Goal: Transaction & Acquisition: Purchase product/service

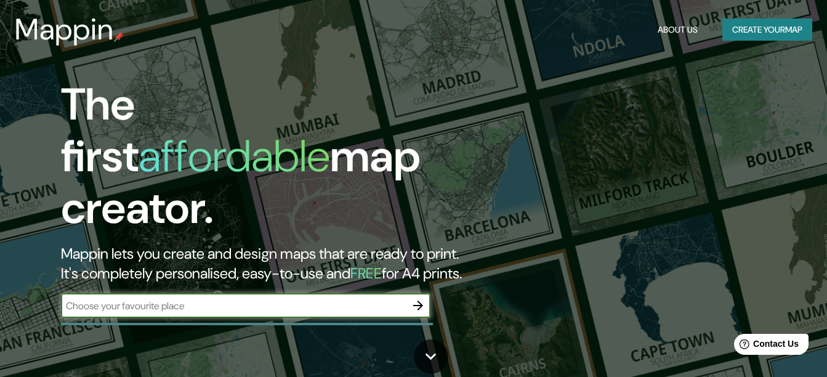
click at [192, 299] on input "text" at bounding box center [233, 306] width 345 height 14
click at [316, 303] on div "​" at bounding box center [245, 305] width 369 height 25
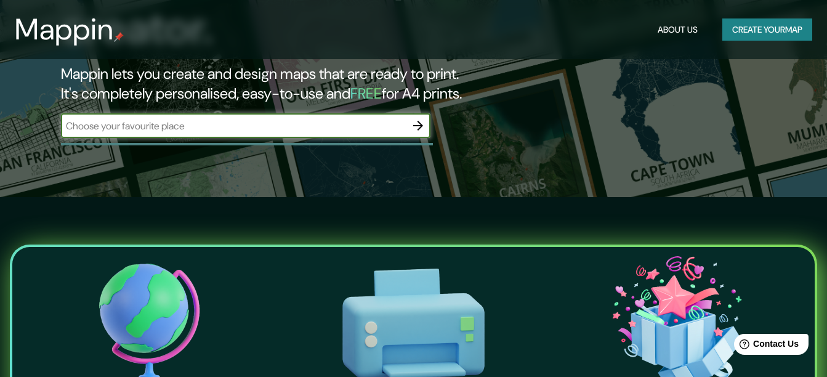
scroll to position [123, 0]
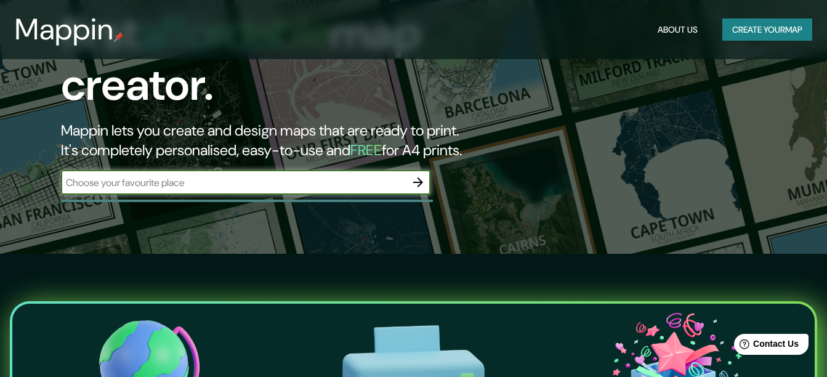
click at [200, 156] on div "The first affordable map creator. Mappin lets you create and design maps that a…" at bounding box center [268, 81] width 496 height 251
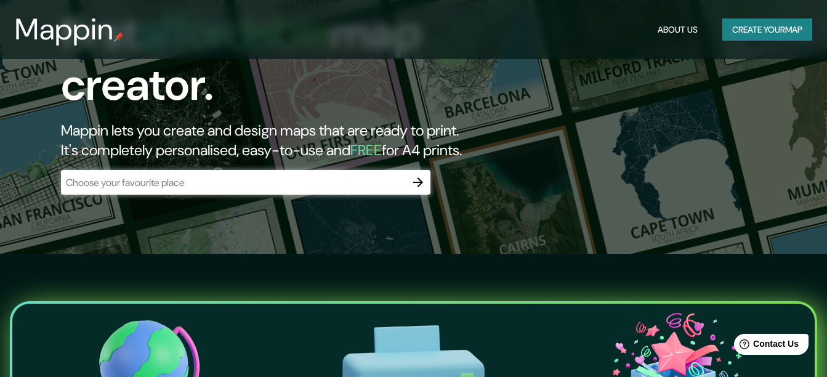
click at [193, 175] on input "text" at bounding box center [233, 182] width 345 height 14
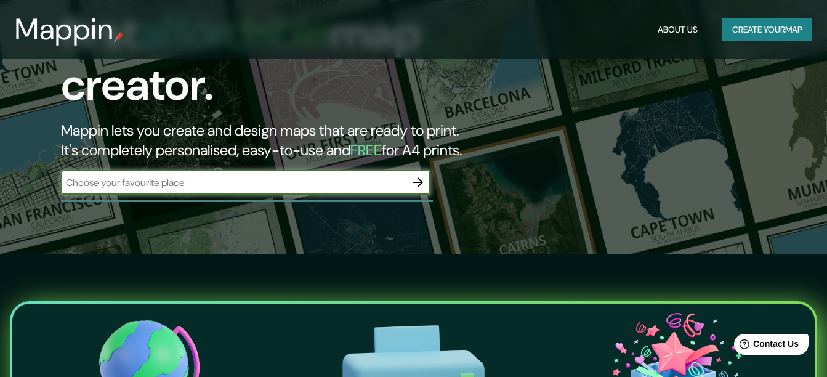
paste input "[PERSON_NAME]"
type input "[PERSON_NAME]"
click at [417, 175] on icon "button" at bounding box center [418, 182] width 15 height 15
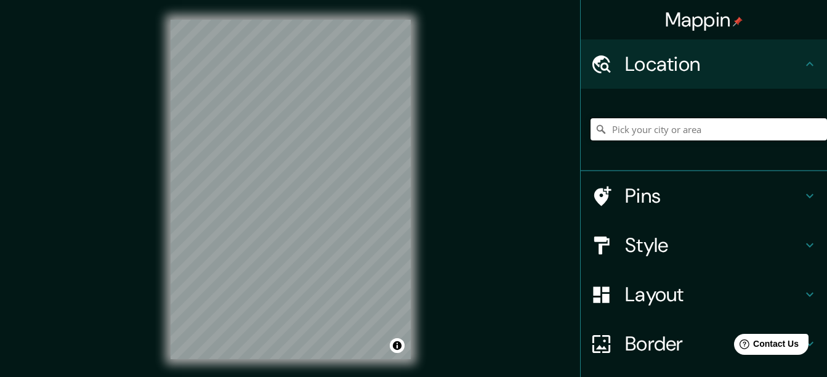
click at [678, 128] on input "Pick your city or area" at bounding box center [708, 129] width 236 height 22
paste input "[PERSON_NAME]"
click at [436, 195] on div "Mappin Location [GEOGRAPHIC_DATA][PERSON_NAME], [GEOGRAPHIC_DATA], [GEOGRAPHIC_…" at bounding box center [413, 199] width 827 height 398
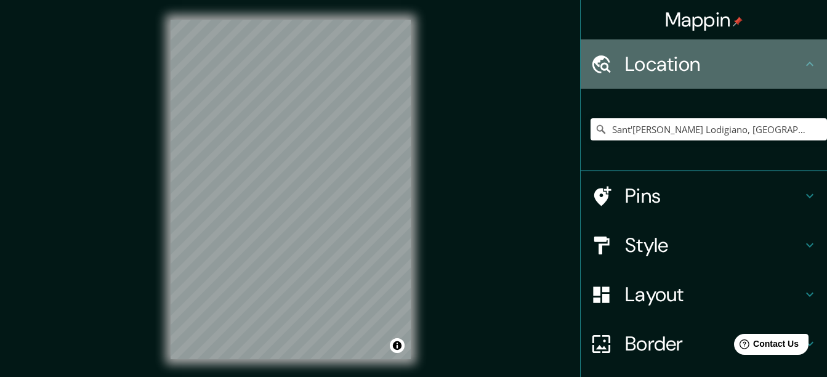
click at [781, 65] on h4 "Location" at bounding box center [713, 64] width 177 height 25
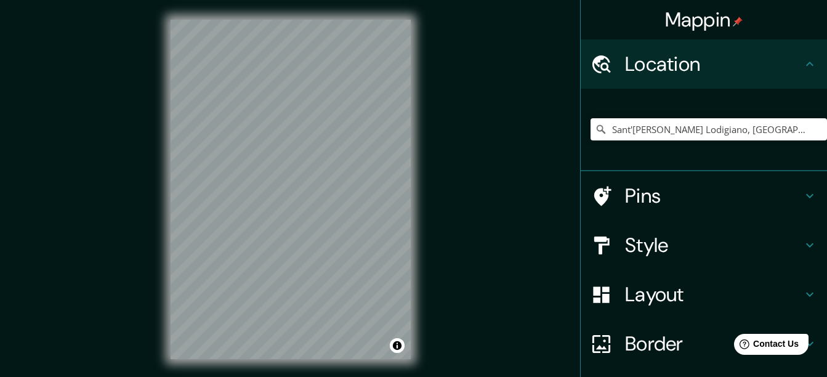
click at [156, 269] on div "© Mapbox © OpenStreetMap Improve this map" at bounding box center [290, 189] width 279 height 379
click at [306, 376] on html "Mappin Location [GEOGRAPHIC_DATA][PERSON_NAME], [GEOGRAPHIC_DATA], [GEOGRAPHIC_…" at bounding box center [413, 188] width 827 height 377
click at [681, 249] on h4 "Style" at bounding box center [713, 245] width 177 height 25
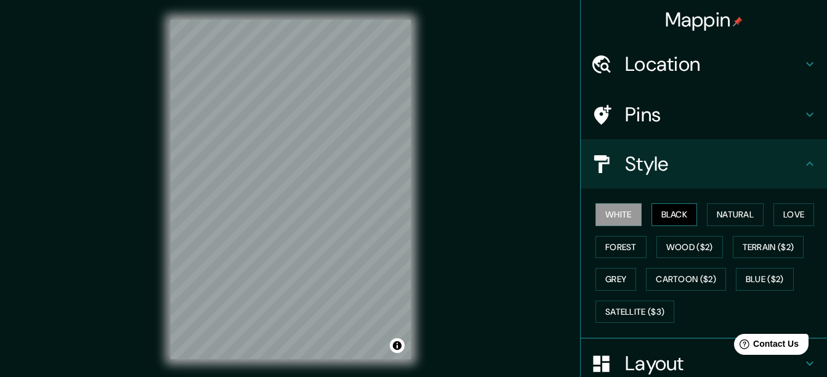
click at [655, 217] on button "Black" at bounding box center [674, 214] width 46 height 23
click at [708, 217] on button "Natural" at bounding box center [735, 214] width 57 height 23
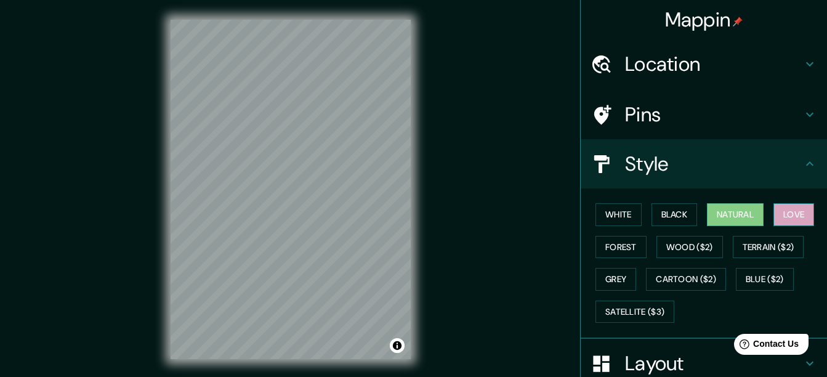
click at [785, 217] on button "Love" at bounding box center [793, 214] width 41 height 23
click at [616, 249] on button "Forest" at bounding box center [620, 247] width 51 height 23
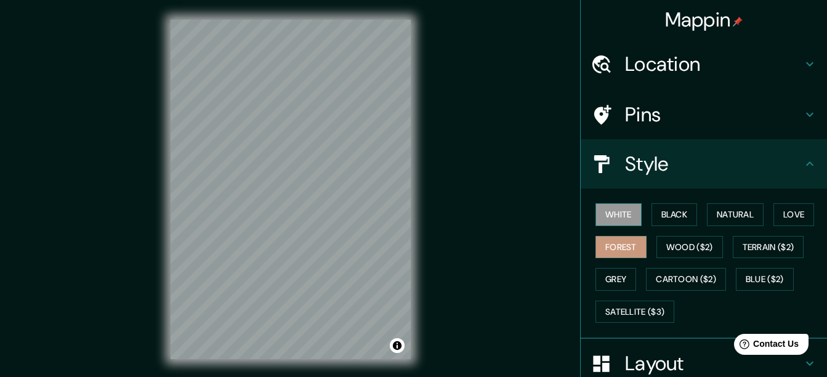
click at [609, 219] on button "White" at bounding box center [618, 214] width 46 height 23
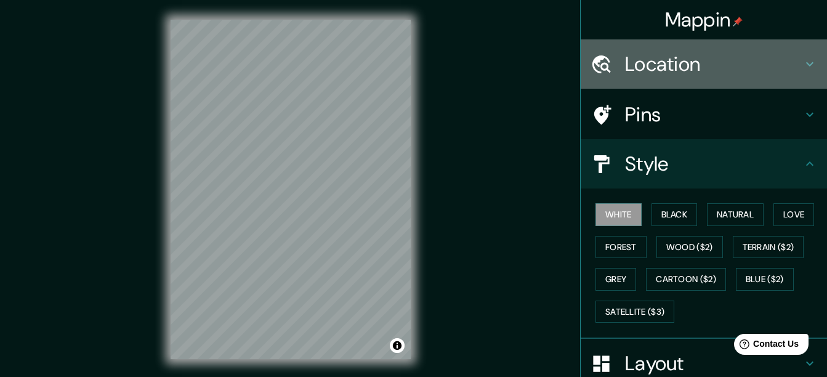
click at [745, 60] on h4 "Location" at bounding box center [713, 64] width 177 height 25
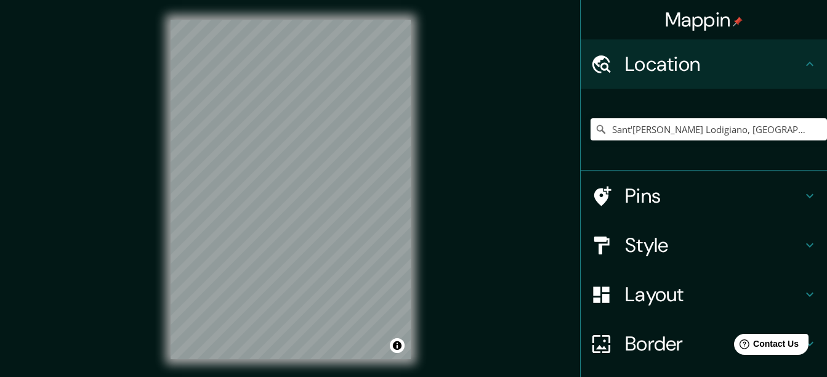
click at [684, 198] on h4 "Pins" at bounding box center [713, 195] width 177 height 25
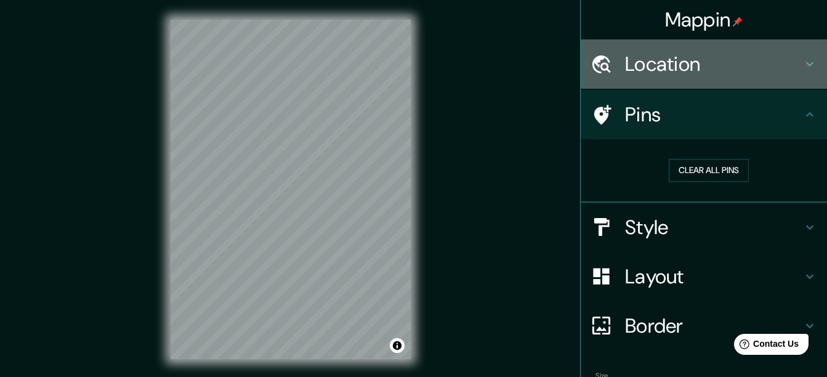
click at [722, 87] on div "Location" at bounding box center [703, 63] width 246 height 49
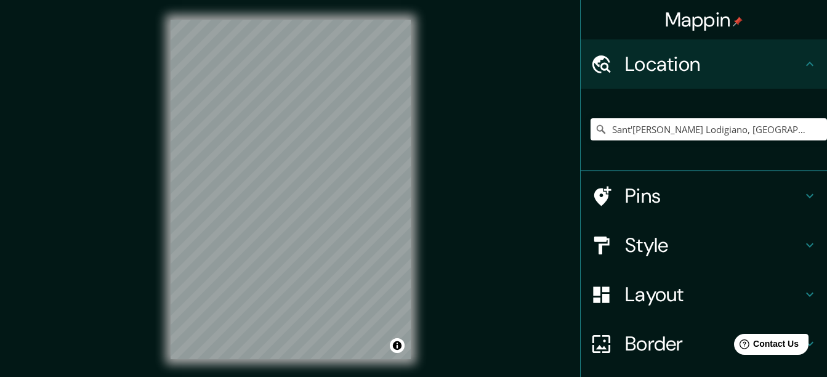
click at [707, 141] on div "Sant'[PERSON_NAME] Lodigiano, [GEOGRAPHIC_DATA], [GEOGRAPHIC_DATA] [GEOGRAPHIC_…" at bounding box center [708, 129] width 236 height 62
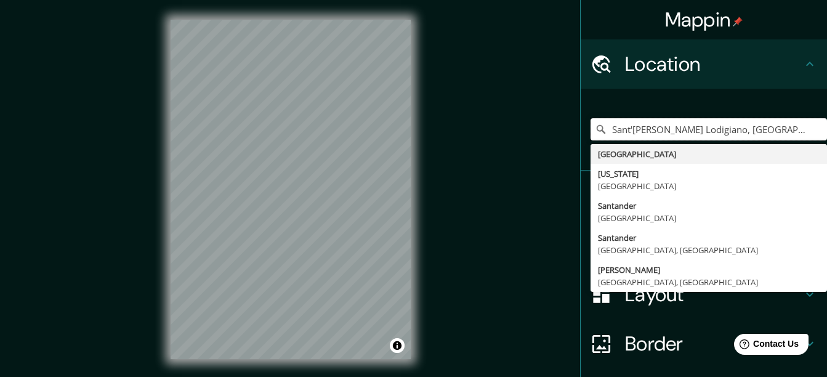
drag, startPoint x: 709, startPoint y: 129, endPoint x: 529, endPoint y: 142, distance: 180.2
click at [529, 142] on div "Mappin Location [GEOGRAPHIC_DATA][PERSON_NAME], [GEOGRAPHIC_DATA], [GEOGRAPHIC_…" at bounding box center [413, 199] width 827 height 398
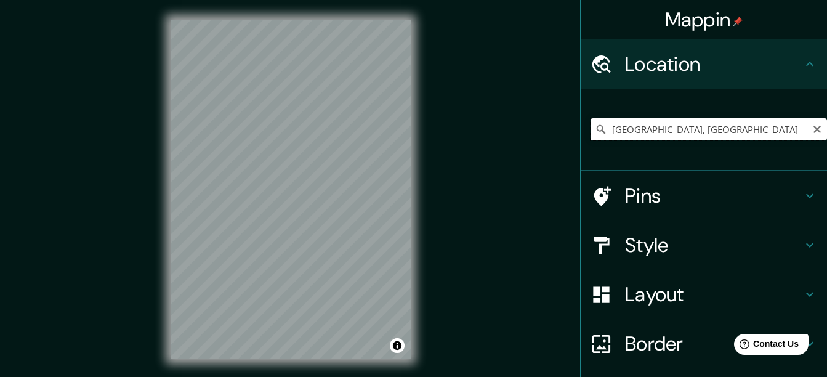
click at [706, 127] on input "[GEOGRAPHIC_DATA], [GEOGRAPHIC_DATA]" at bounding box center [708, 129] width 236 height 22
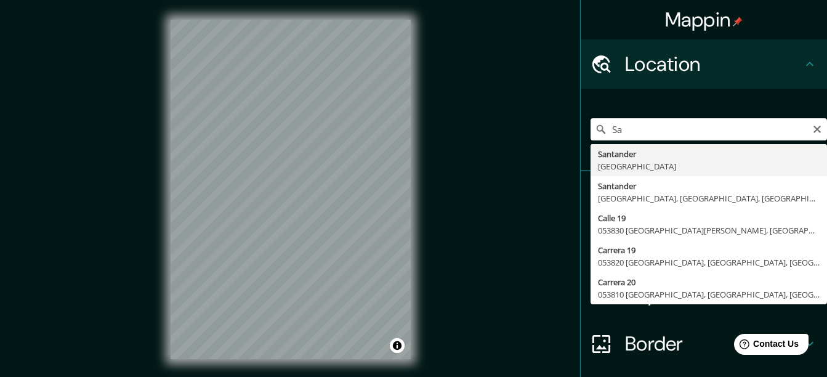
type input "S"
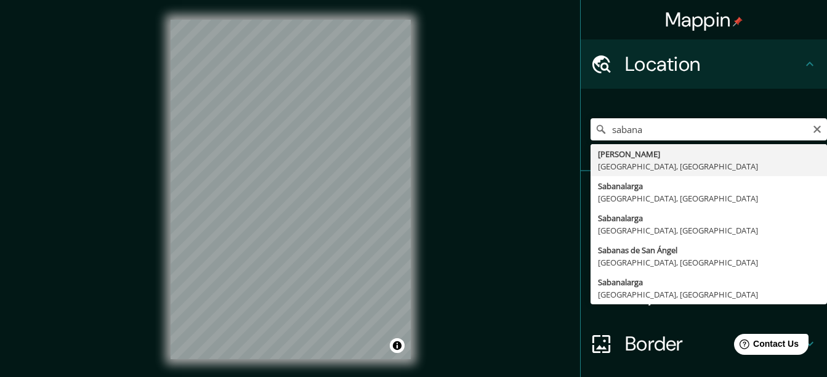
type input "Sabana de Torres, [GEOGRAPHIC_DATA], [GEOGRAPHIC_DATA]"
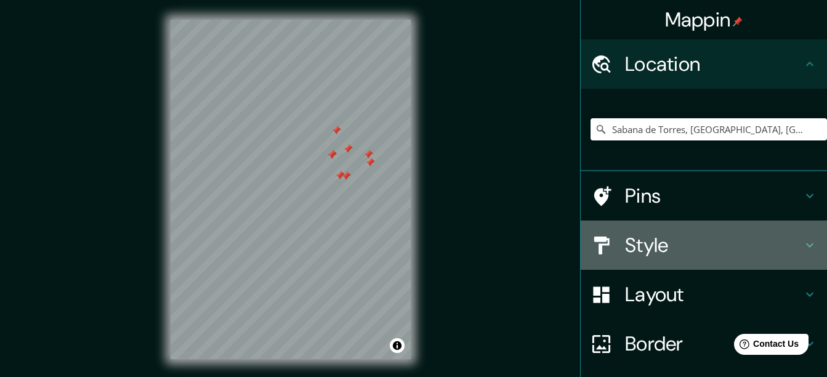
click at [625, 239] on h4 "Style" at bounding box center [713, 245] width 177 height 25
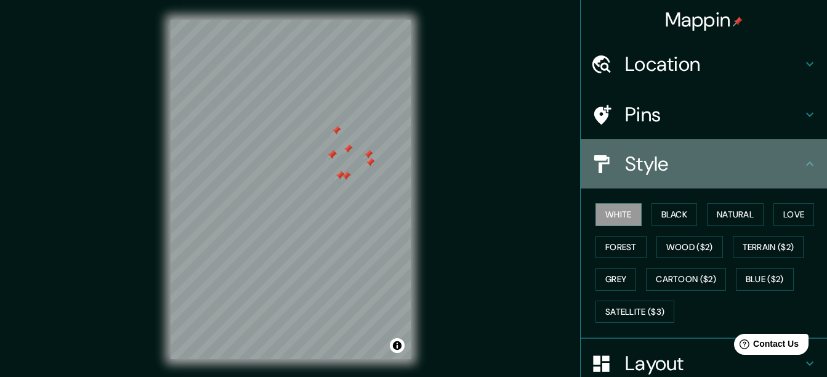
click at [611, 151] on div "Style" at bounding box center [703, 163] width 246 height 49
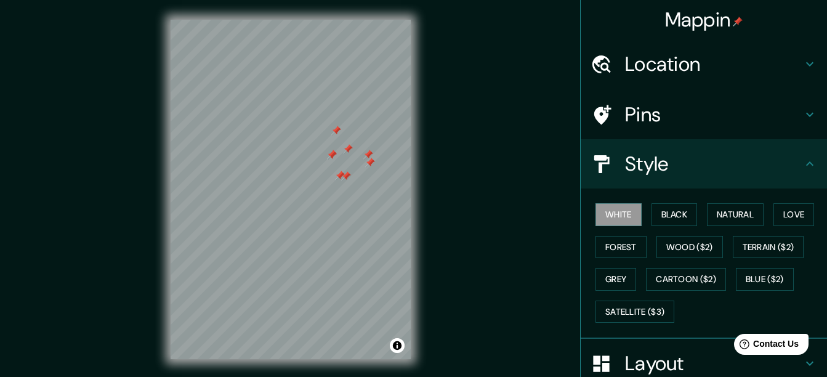
click at [639, 131] on div "Pins" at bounding box center [703, 114] width 246 height 49
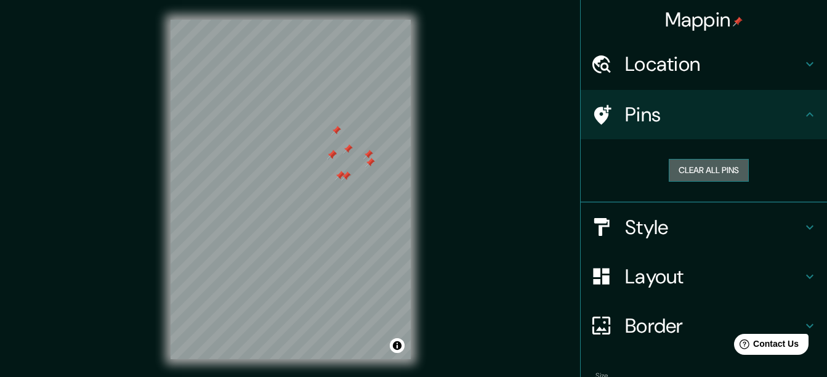
click at [699, 167] on button "Clear all pins" at bounding box center [708, 170] width 80 height 23
click at [728, 269] on h4 "Layout" at bounding box center [713, 276] width 177 height 25
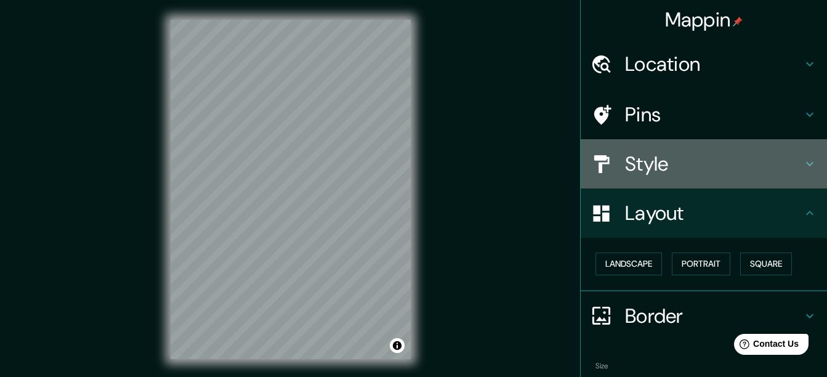
click at [704, 175] on h4 "Style" at bounding box center [713, 163] width 177 height 25
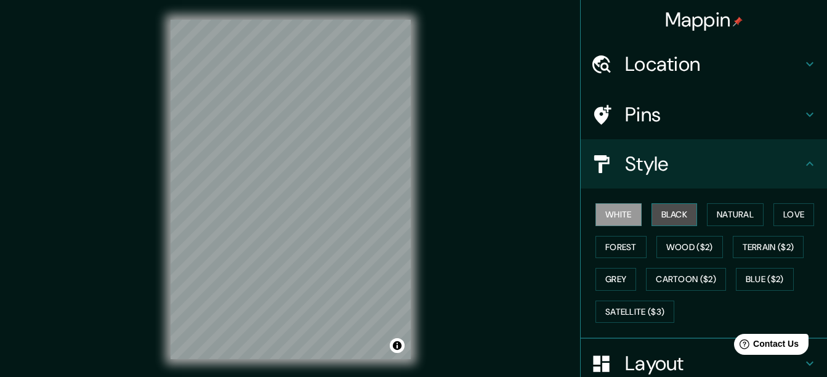
click at [667, 208] on button "Black" at bounding box center [674, 214] width 46 height 23
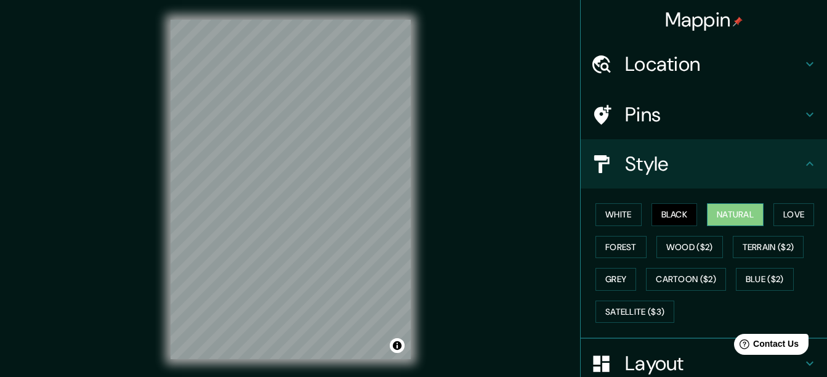
click at [734, 214] on button "Natural" at bounding box center [735, 214] width 57 height 23
click at [792, 219] on button "Love" at bounding box center [793, 214] width 41 height 23
click at [744, 216] on button "Natural" at bounding box center [735, 214] width 57 height 23
click at [617, 311] on button "Satellite ($3)" at bounding box center [634, 311] width 79 height 23
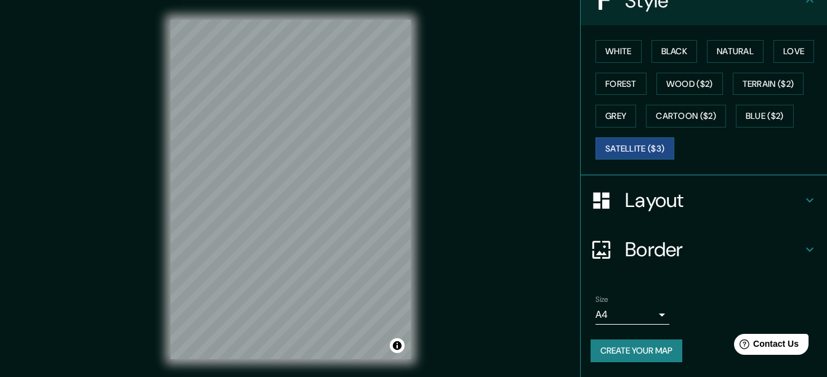
click at [686, 206] on h4 "Layout" at bounding box center [713, 200] width 177 height 25
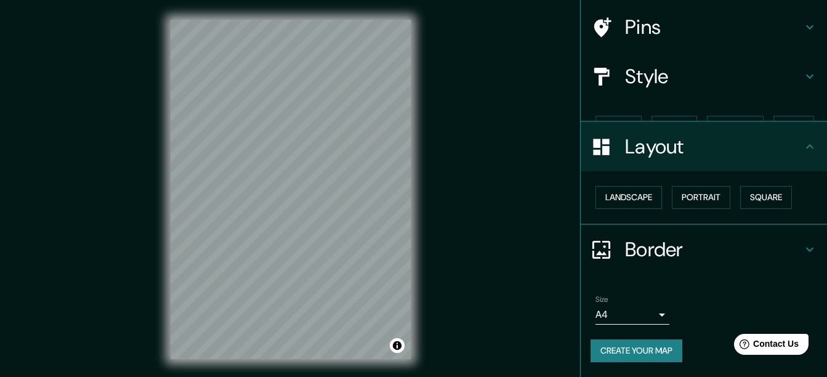
scroll to position [66, 0]
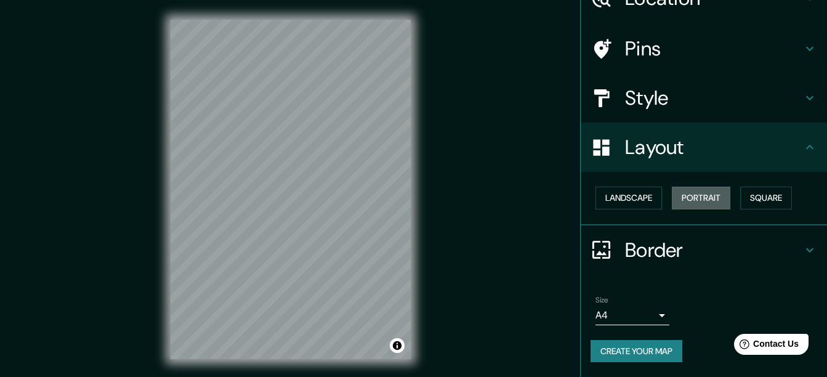
click at [686, 206] on button "Portrait" at bounding box center [701, 197] width 58 height 23
click at [635, 205] on button "Landscape" at bounding box center [628, 197] width 66 height 23
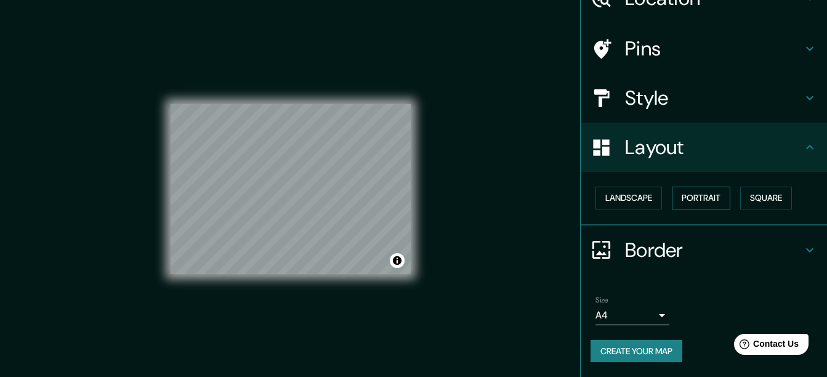
click at [700, 201] on button "Portrait" at bounding box center [701, 197] width 58 height 23
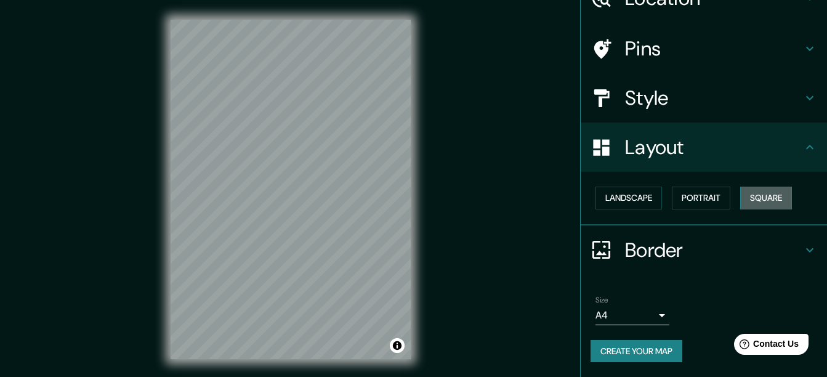
click at [757, 200] on button "Square" at bounding box center [766, 197] width 52 height 23
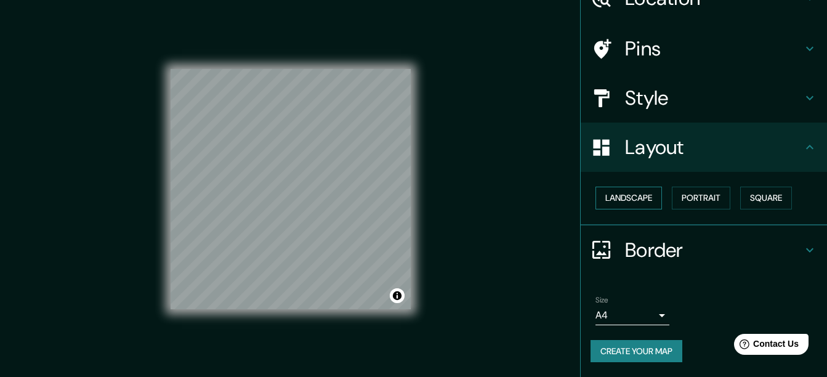
click at [636, 199] on button "Landscape" at bounding box center [628, 197] width 66 height 23
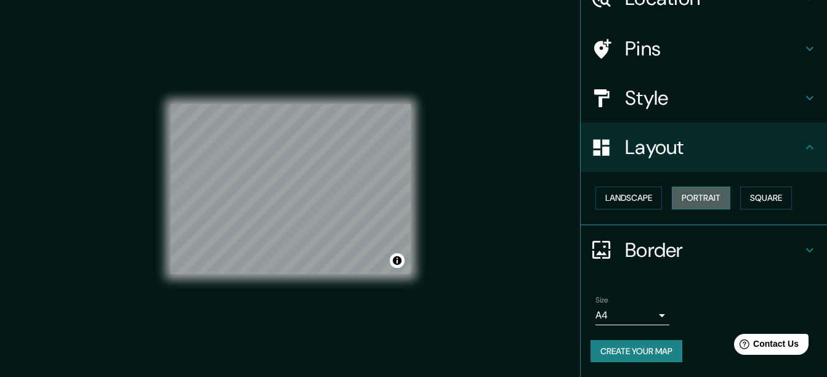
click at [686, 199] on button "Portrait" at bounding box center [701, 197] width 58 height 23
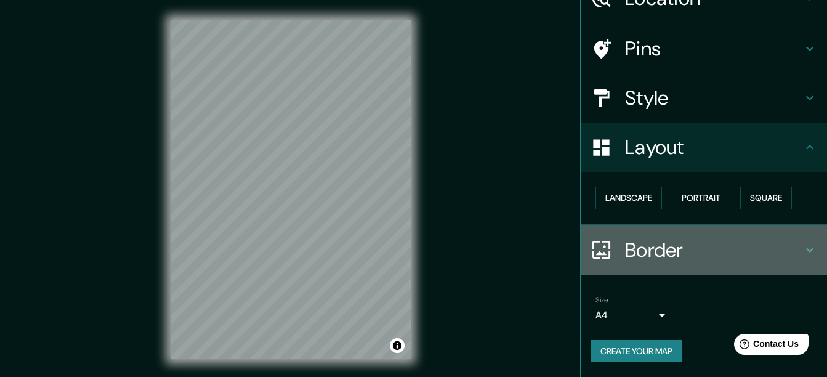
click at [717, 242] on h4 "Border" at bounding box center [713, 250] width 177 height 25
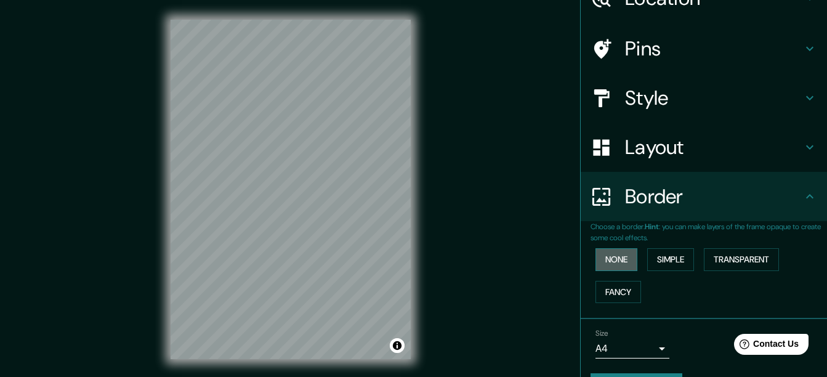
click at [612, 264] on button "None" at bounding box center [616, 259] width 42 height 23
click at [679, 265] on button "Simple" at bounding box center [670, 259] width 47 height 23
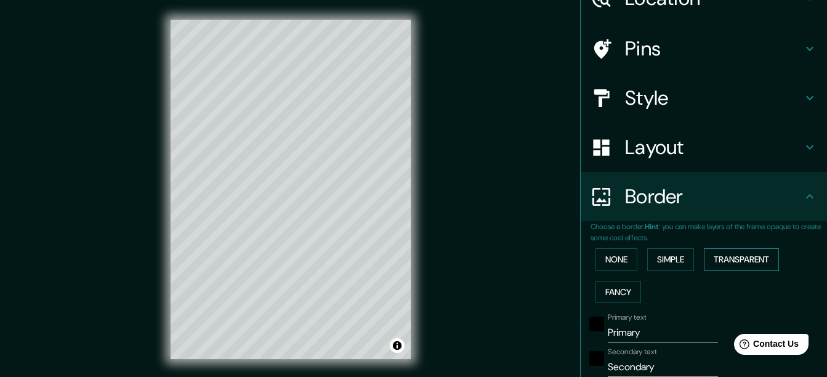
click at [737, 265] on button "Transparent" at bounding box center [741, 259] width 75 height 23
click at [613, 266] on button "None" at bounding box center [616, 259] width 42 height 23
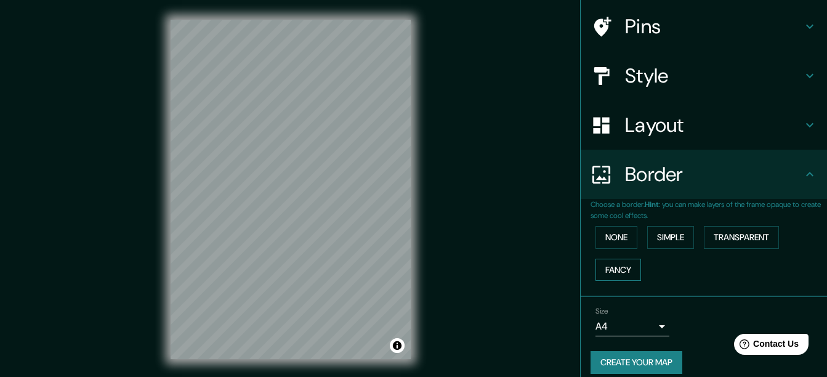
scroll to position [100, 0]
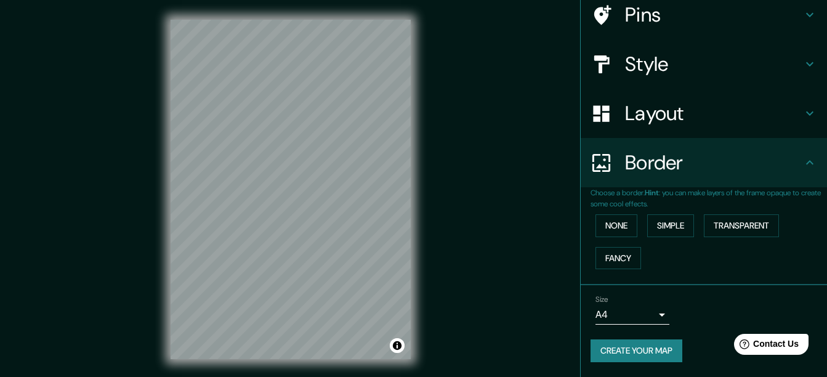
click at [632, 312] on body "Mappin Location [GEOGRAPHIC_DATA], [GEOGRAPHIC_DATA], [GEOGRAPHIC_DATA] Pins St…" at bounding box center [413, 188] width 827 height 377
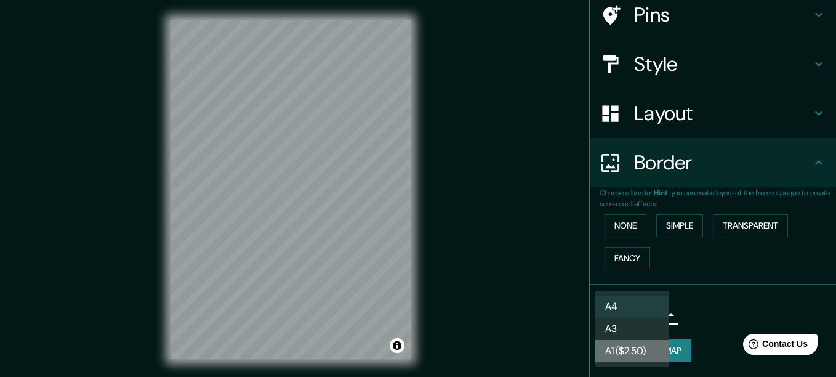
click at [636, 347] on li "A1 ($2.50)" at bounding box center [632, 351] width 74 height 22
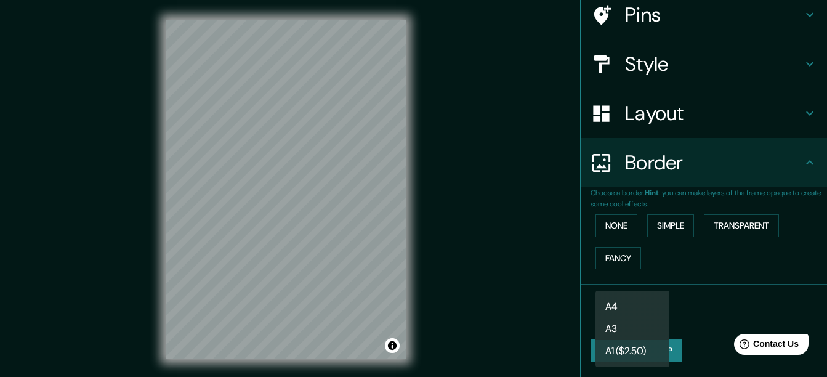
click at [629, 317] on body "Mappin Location [GEOGRAPHIC_DATA], [GEOGRAPHIC_DATA], [GEOGRAPHIC_DATA] Pins St…" at bounding box center [413, 188] width 827 height 377
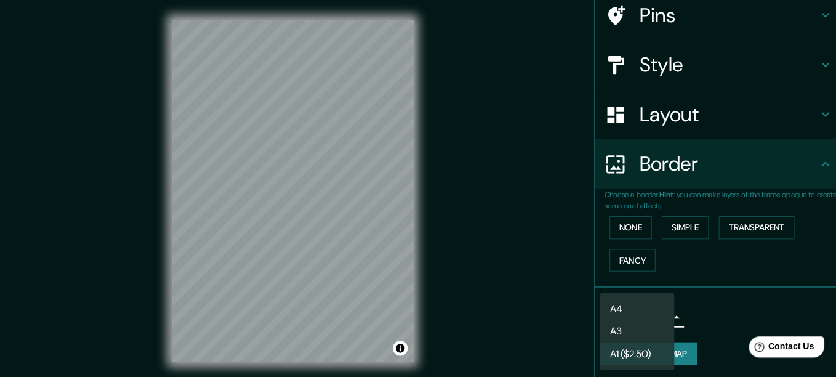
click at [629, 317] on li "A4" at bounding box center [632, 306] width 74 height 22
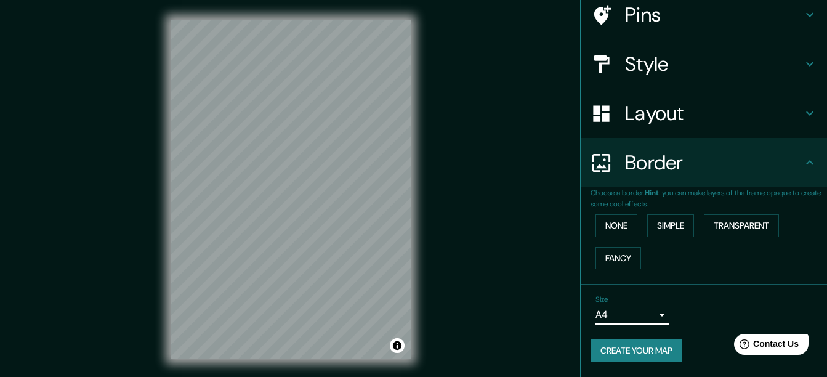
click at [621, 311] on body "Mappin Location [GEOGRAPHIC_DATA], [GEOGRAPHIC_DATA], [GEOGRAPHIC_DATA] Pins St…" at bounding box center [413, 188] width 827 height 377
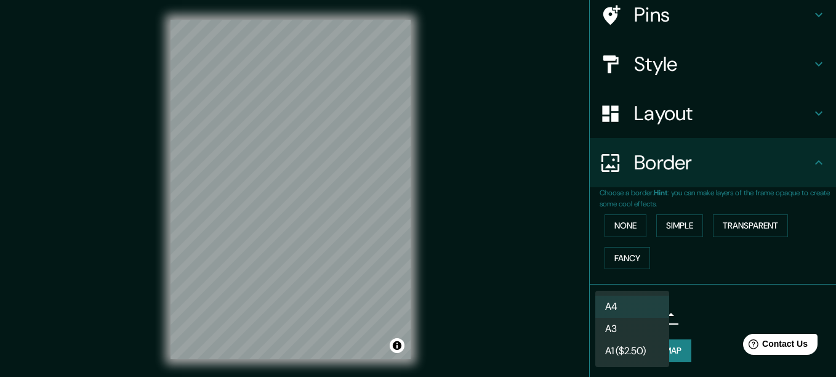
click at [621, 311] on li "A4" at bounding box center [632, 306] width 74 height 22
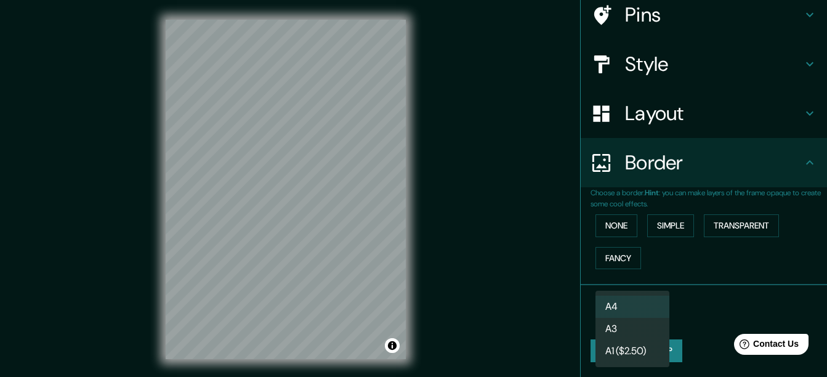
click at [628, 320] on body "Mappin Location [GEOGRAPHIC_DATA], [GEOGRAPHIC_DATA], [GEOGRAPHIC_DATA] Pins St…" at bounding box center [413, 188] width 827 height 377
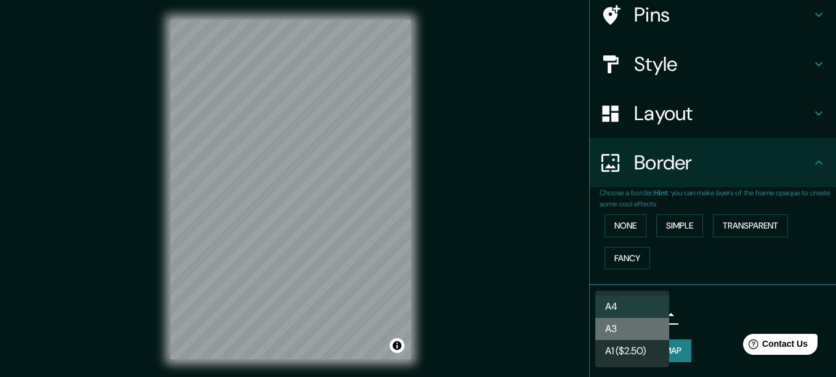
click at [635, 331] on li "A3" at bounding box center [632, 329] width 74 height 22
type input "a4"
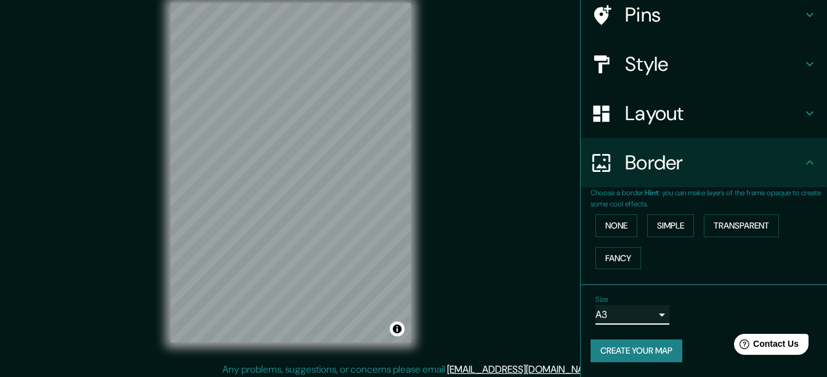
scroll to position [22, 0]
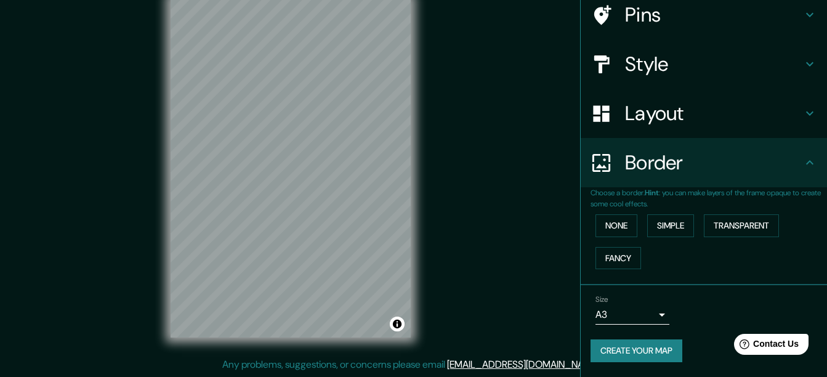
click at [636, 59] on h4 "Style" at bounding box center [713, 64] width 177 height 25
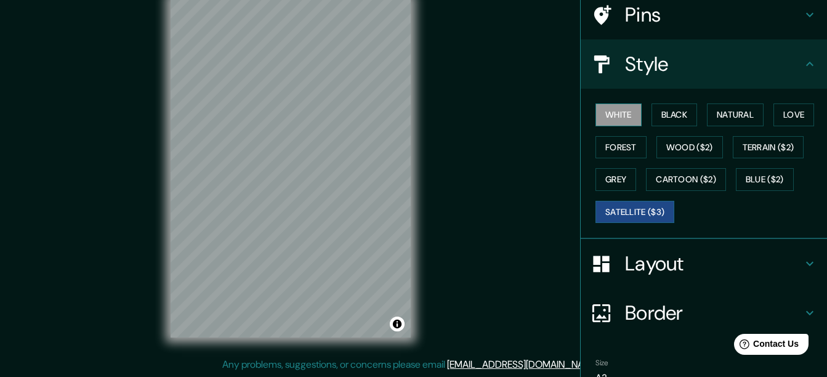
click at [615, 109] on button "White" at bounding box center [618, 114] width 46 height 23
